Goal: Transaction & Acquisition: Purchase product/service

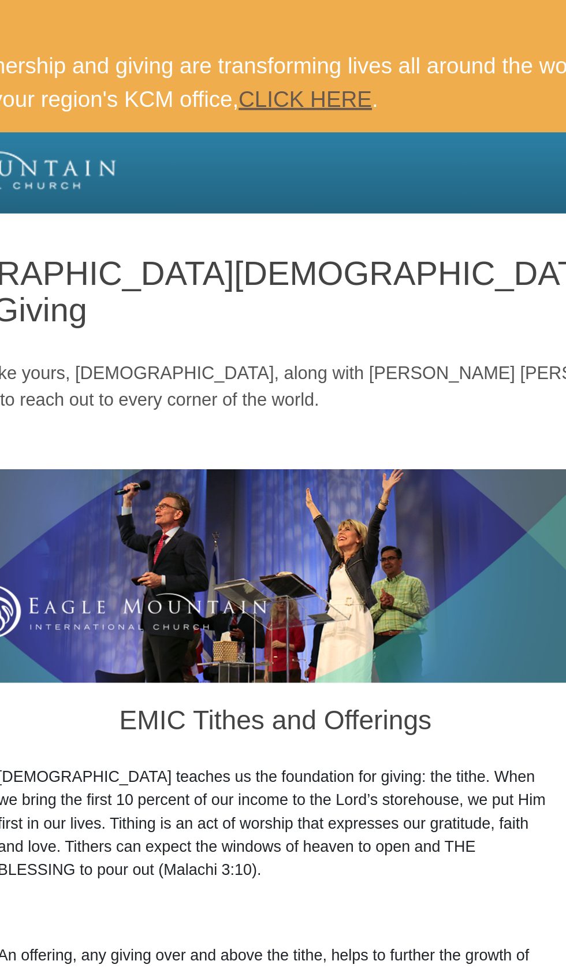
click at [334, 54] on link "CLICK HERE" at bounding box center [298, 51] width 69 height 13
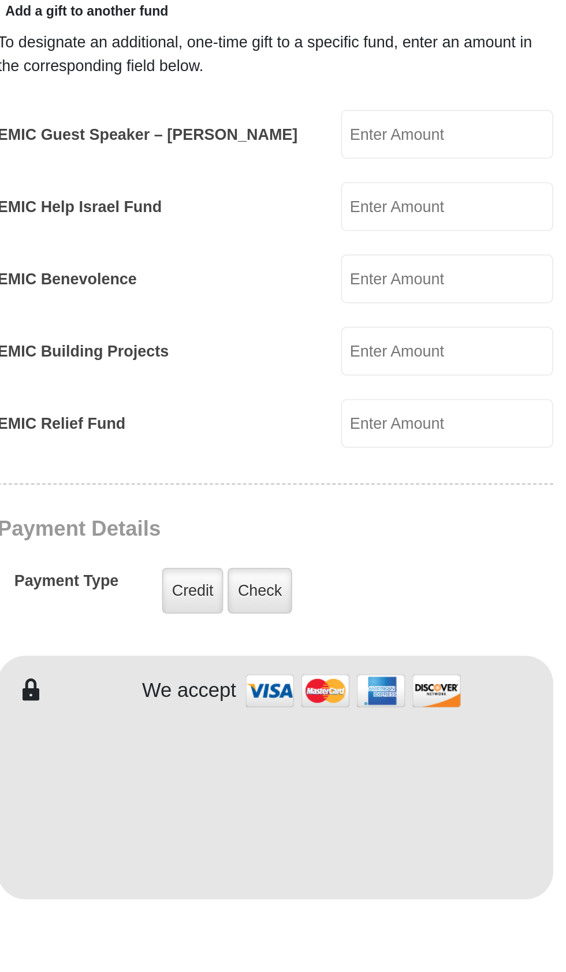
scroll to position [327, 0]
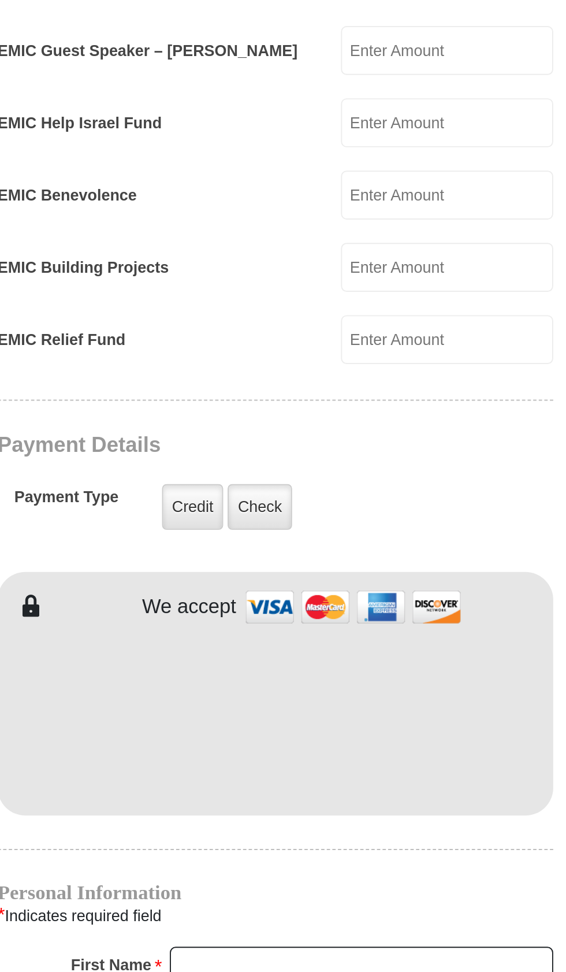
click at [317, 506] on input "EMIC Guest Speaker – [PERSON_NAME]" at bounding box center [372, 492] width 110 height 25
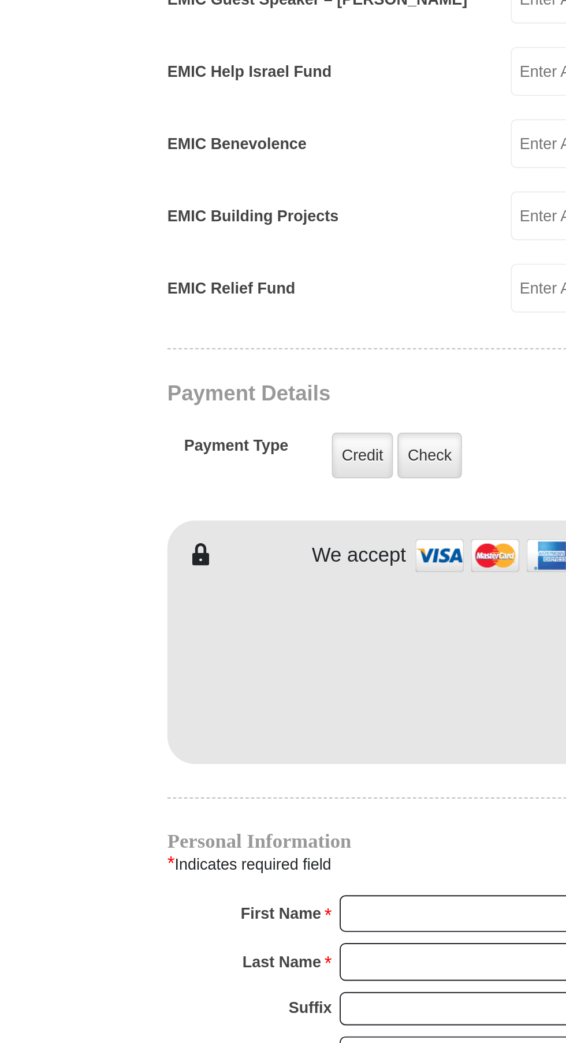
scroll to position [328, 0]
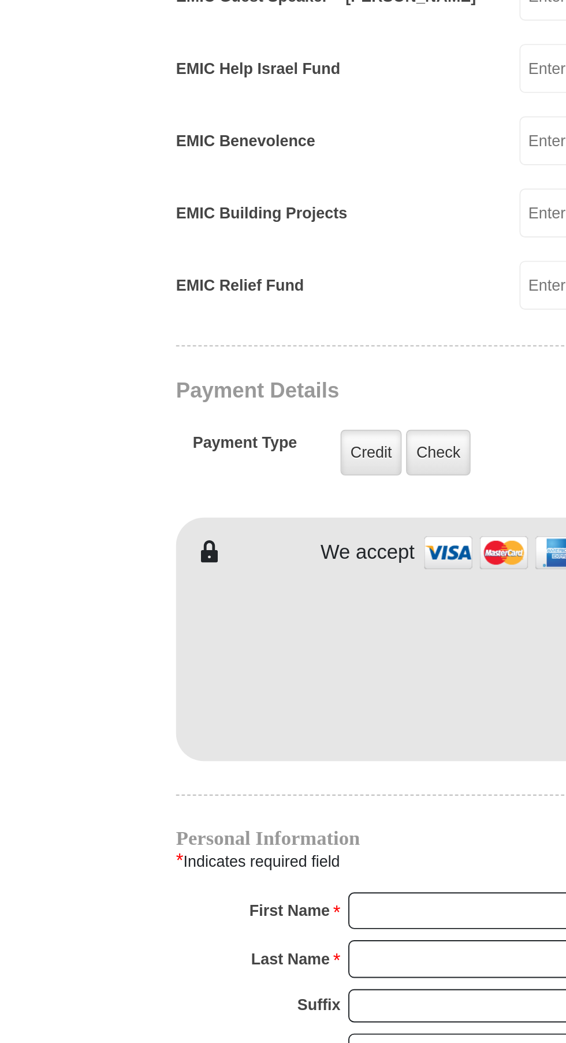
click at [317, 505] on input "EMIC Guest Speaker – [PERSON_NAME]" at bounding box center [372, 492] width 110 height 25
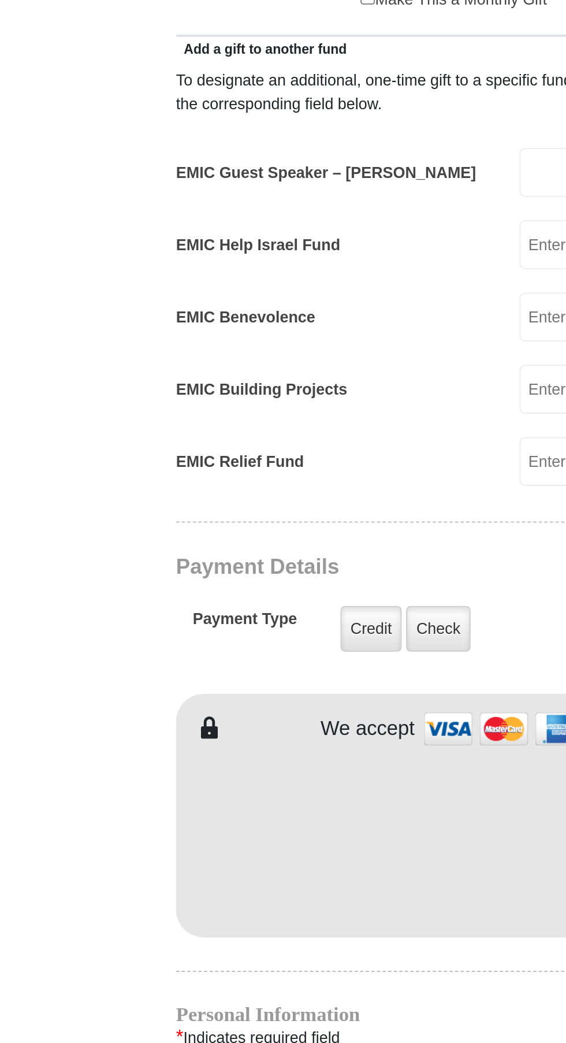
click at [317, 505] on input "EMIC Guest Speaker – [PERSON_NAME]" at bounding box center [372, 492] width 110 height 25
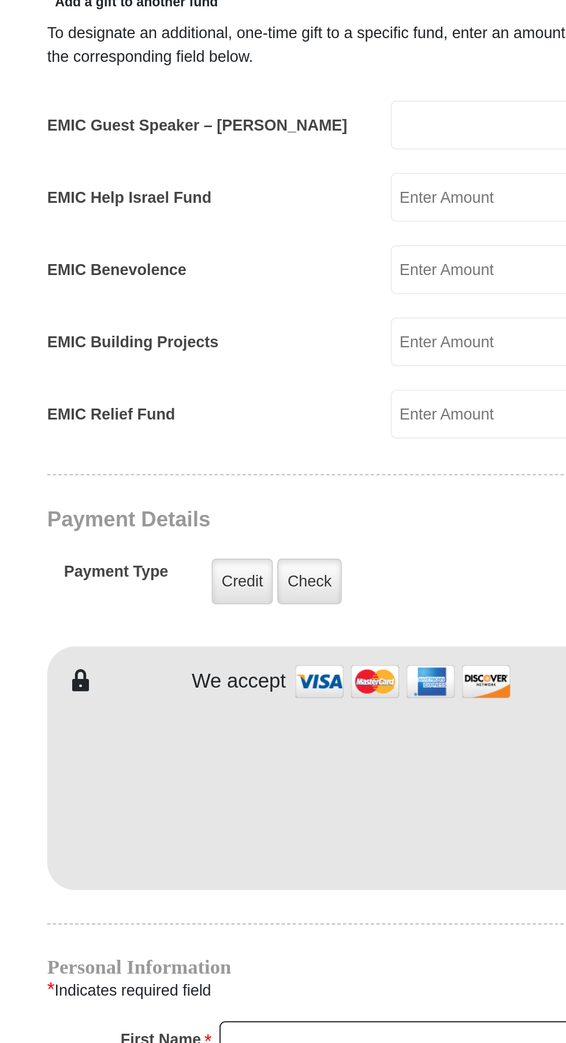
scroll to position [266, 0]
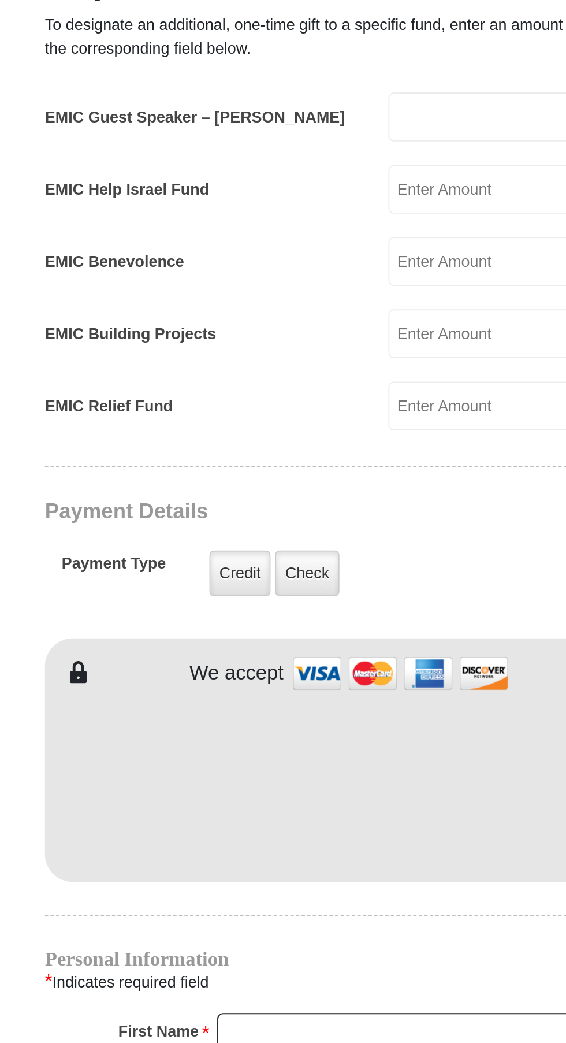
click at [265, 560] on label "EMIC Guest Speaker – [PERSON_NAME]" at bounding box center [217, 554] width 156 height 12
click at [317, 566] on input "EMIC Guest Speaker – [PERSON_NAME]" at bounding box center [372, 553] width 110 height 25
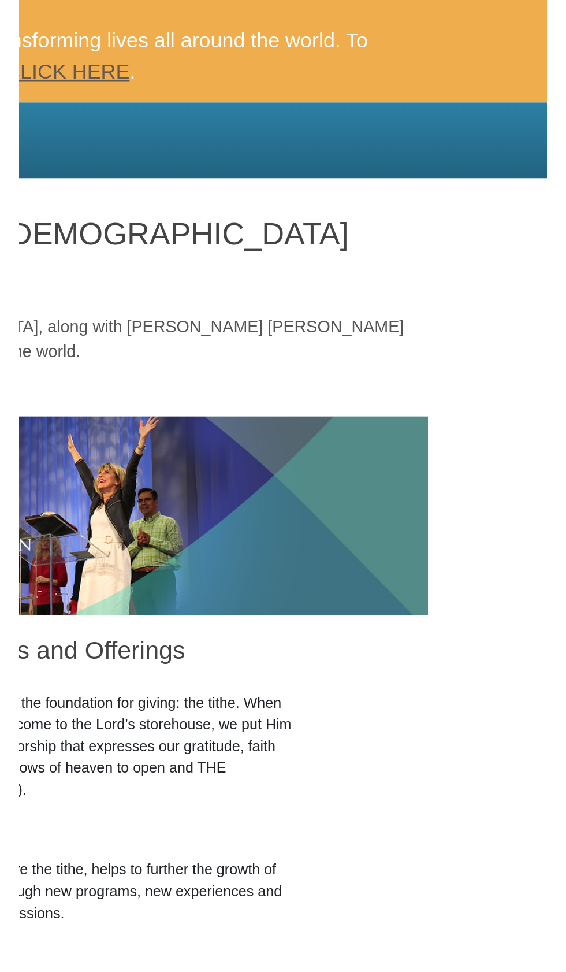
scroll to position [0, 0]
